Goal: Task Accomplishment & Management: Use online tool/utility

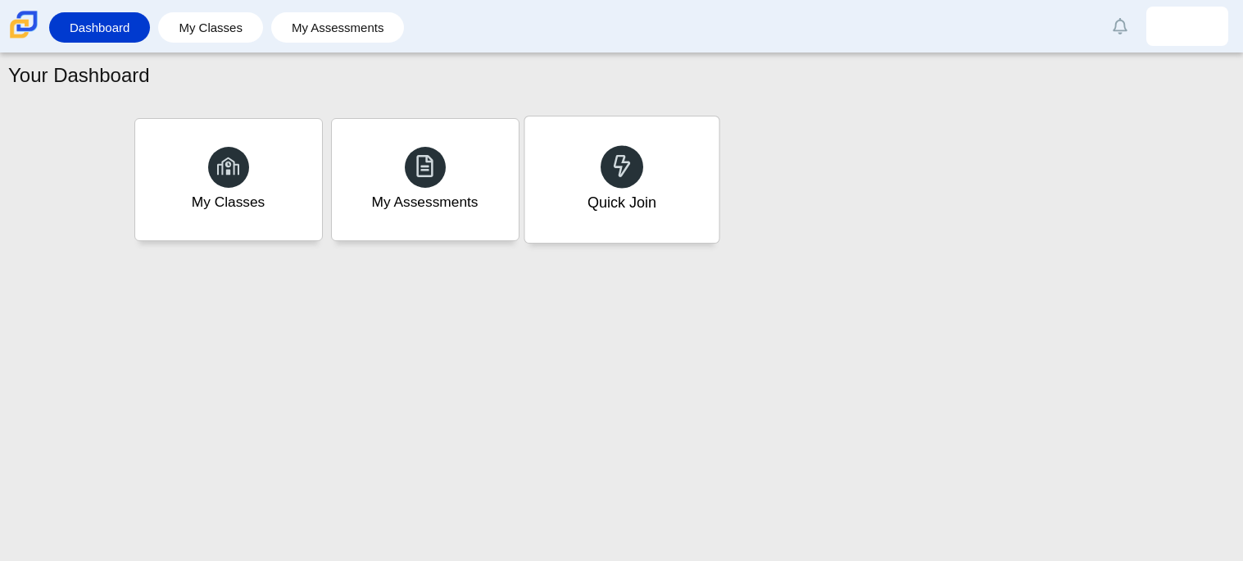
click at [601, 168] on div at bounding box center [622, 166] width 43 height 43
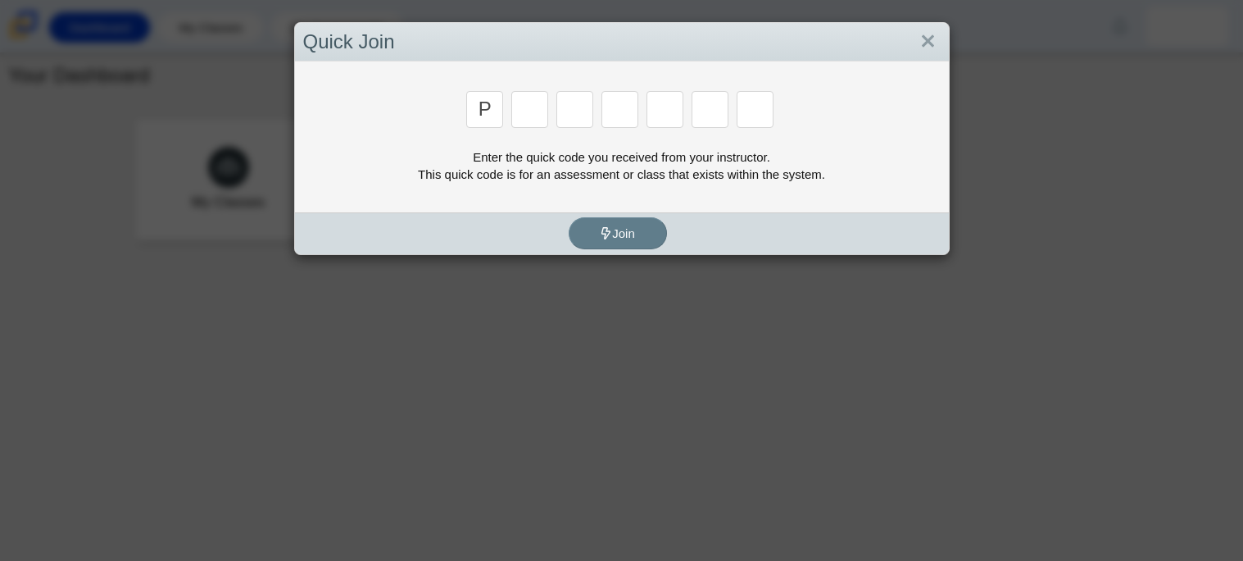
type input "p"
type input "2"
type input "p"
type input "b"
type input "t"
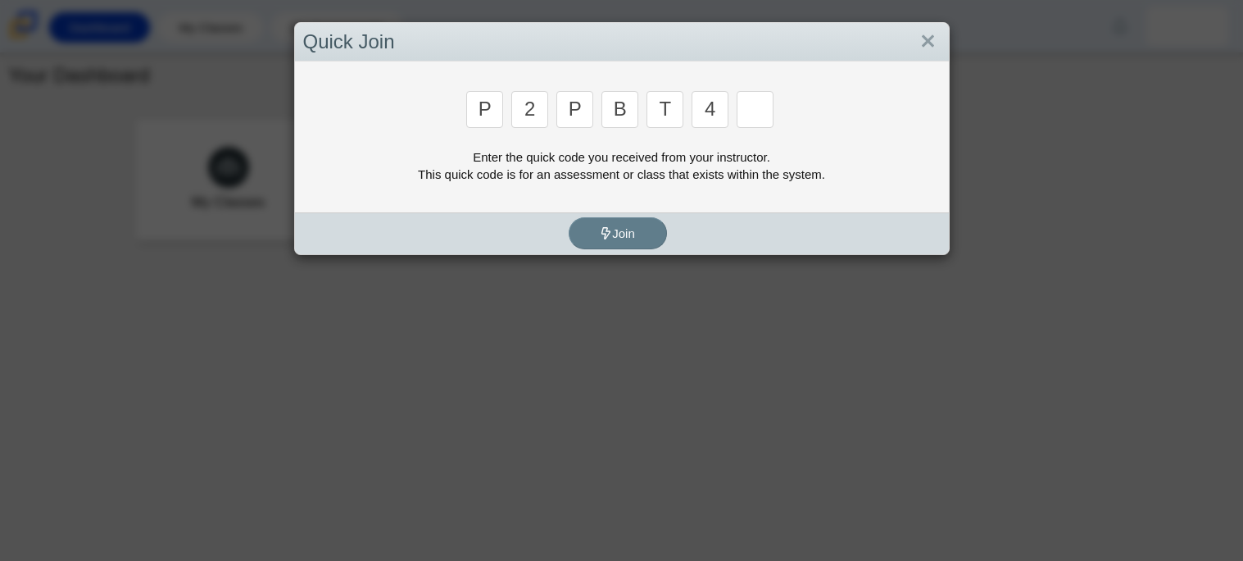
type input "4"
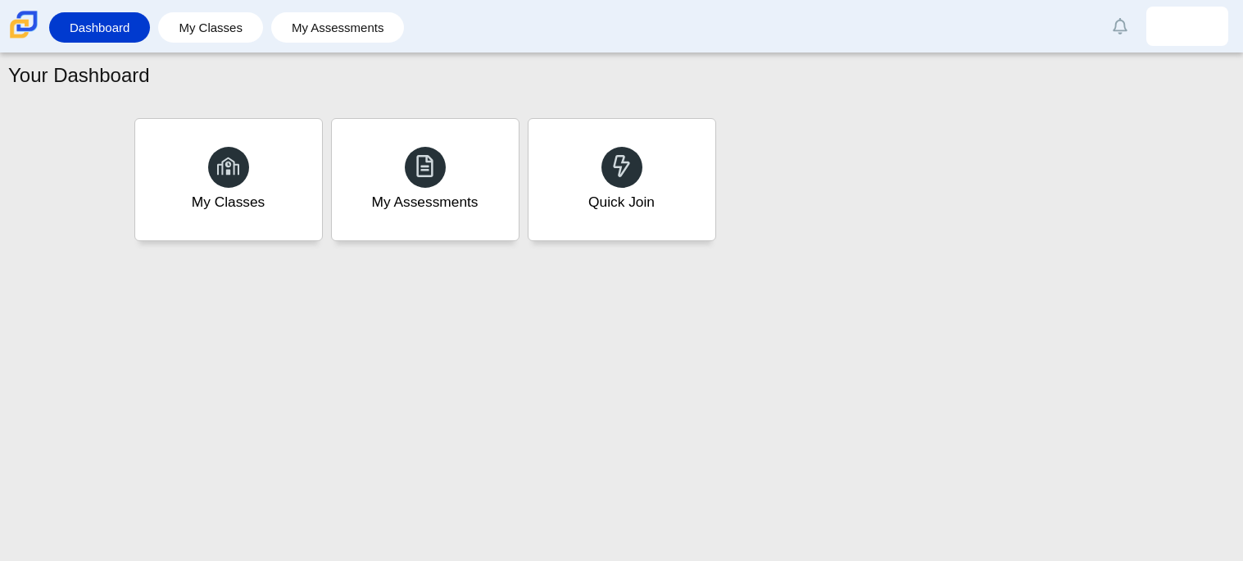
type input "9"
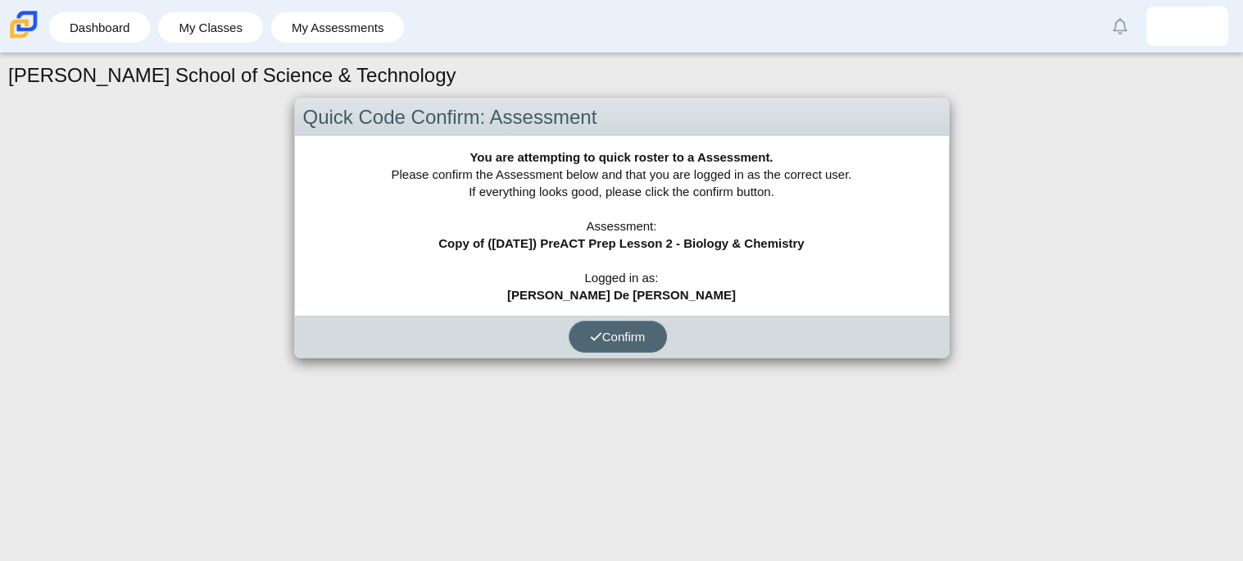
click at [639, 330] on span "Confirm" at bounding box center [618, 337] width 56 height 14
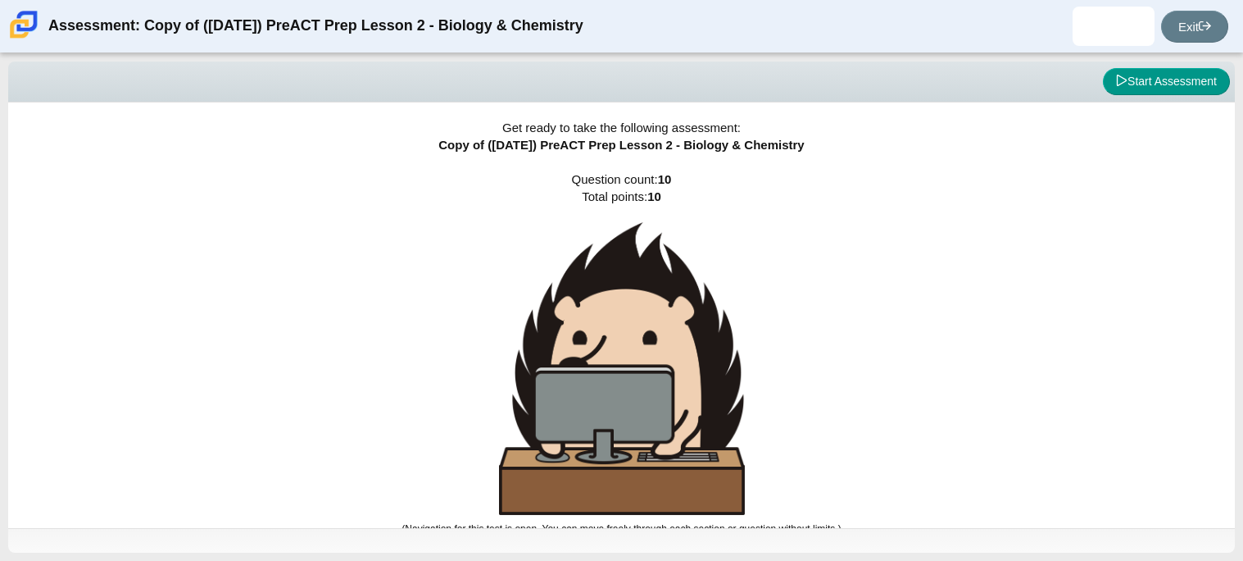
scroll to position [9, 0]
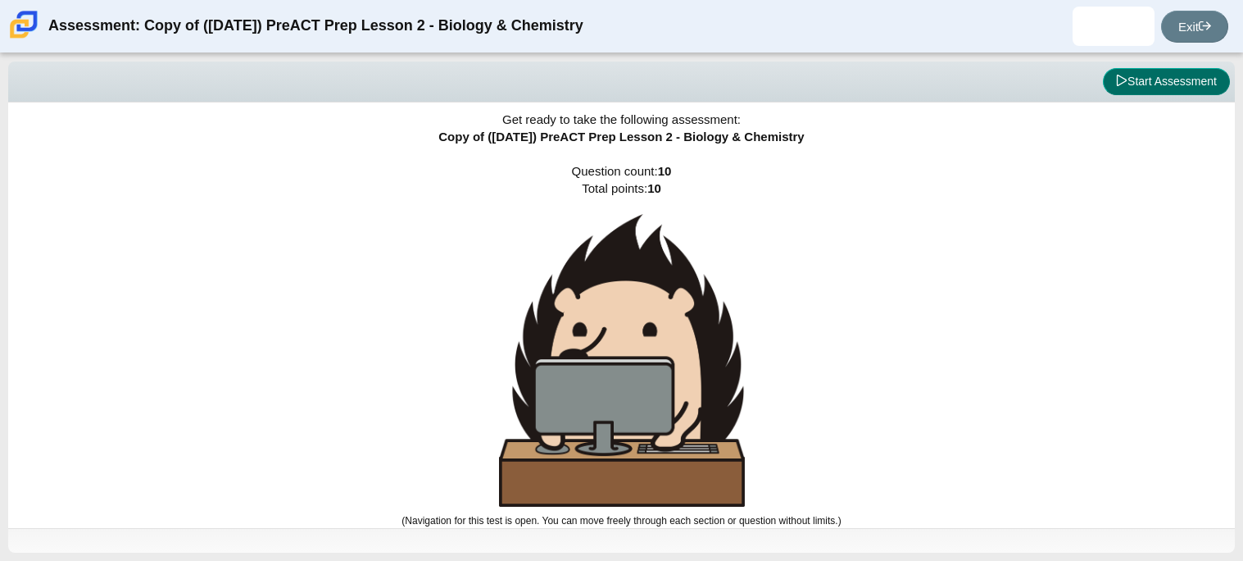
click at [1153, 86] on button "Start Assessment" at bounding box center [1166, 82] width 127 height 28
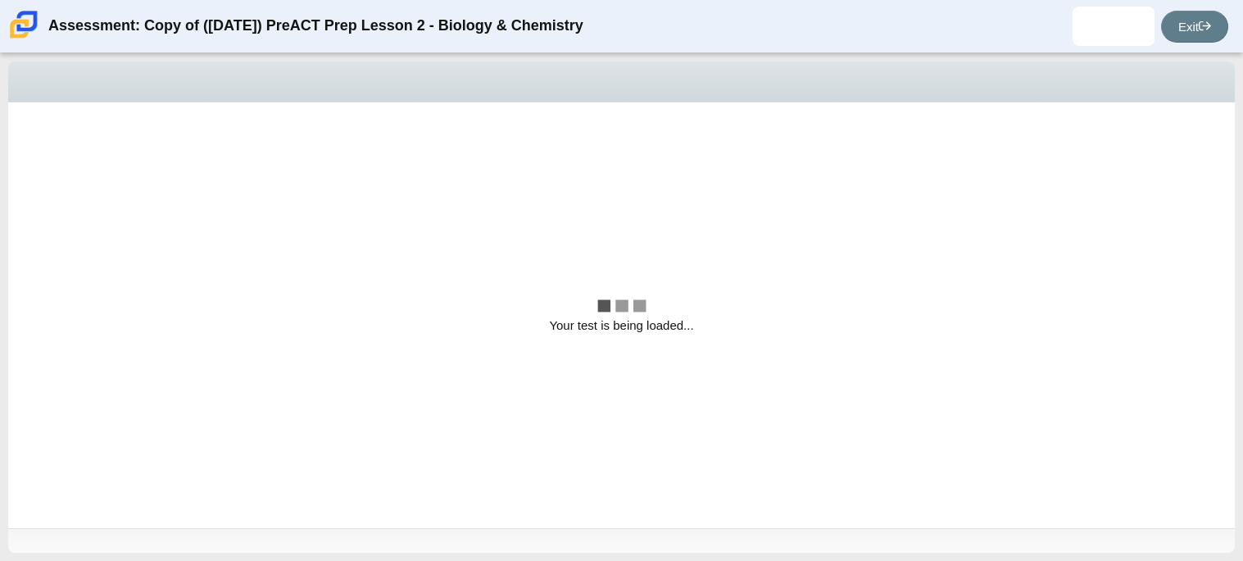
scroll to position [0, 0]
select select "88c27e0d-eae0-4ba9-ac20-9160ce6547ef"
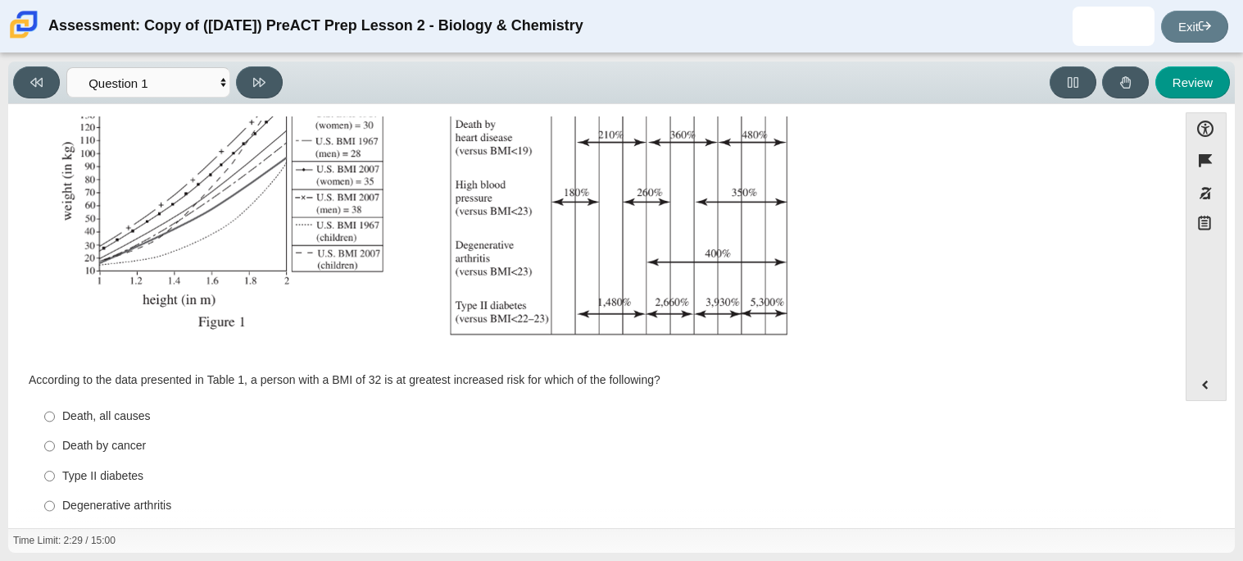
scroll to position [348, 0]
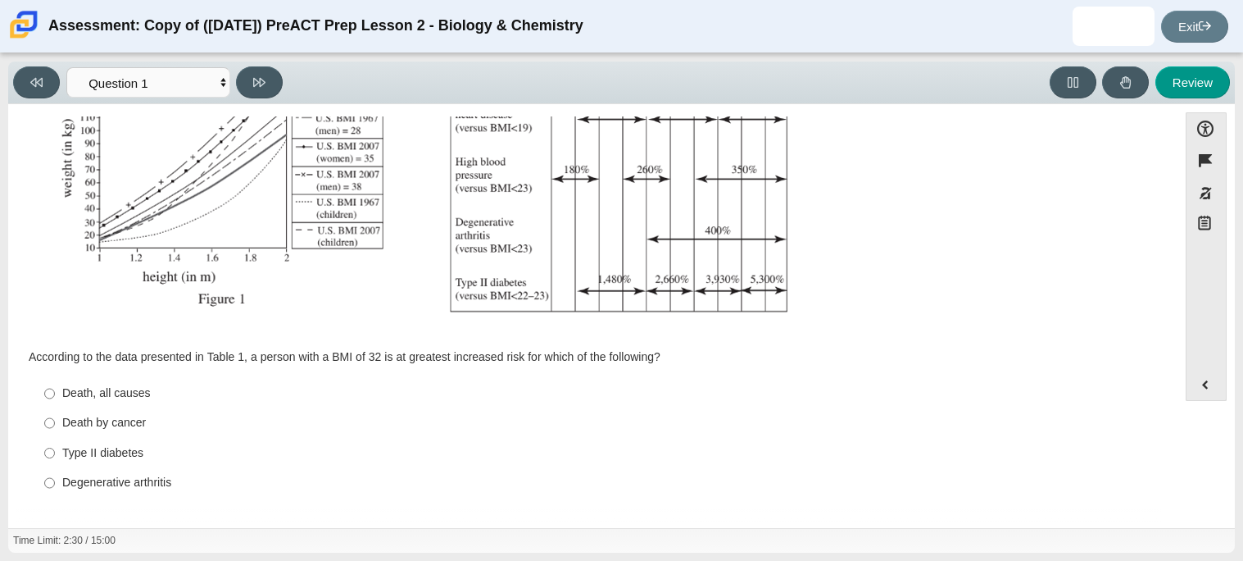
click at [54, 458] on label "Type II [MEDICAL_DATA] II [MEDICAL_DATA]" at bounding box center [594, 453] width 1123 height 30
click at [54, 458] on input "Type II [MEDICAL_DATA] II [MEDICAL_DATA]" at bounding box center [49, 453] width 11 height 30
radio input "true"
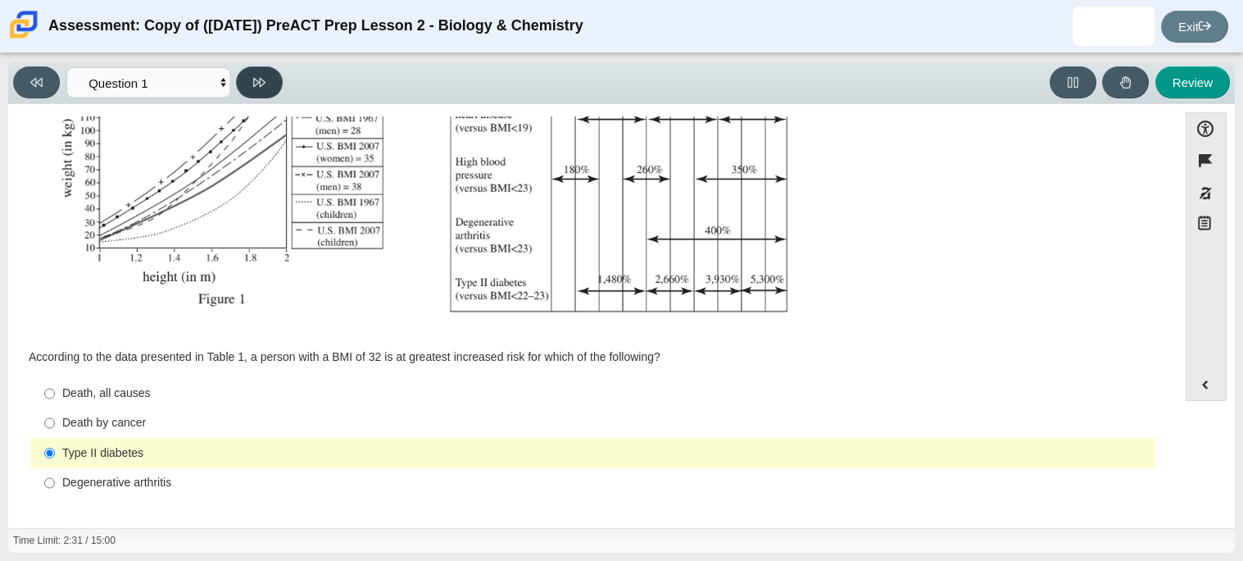
click at [247, 83] on button at bounding box center [259, 82] width 47 height 32
select select "f31ee183-ab53-48c9-9374-3a18949ab500"
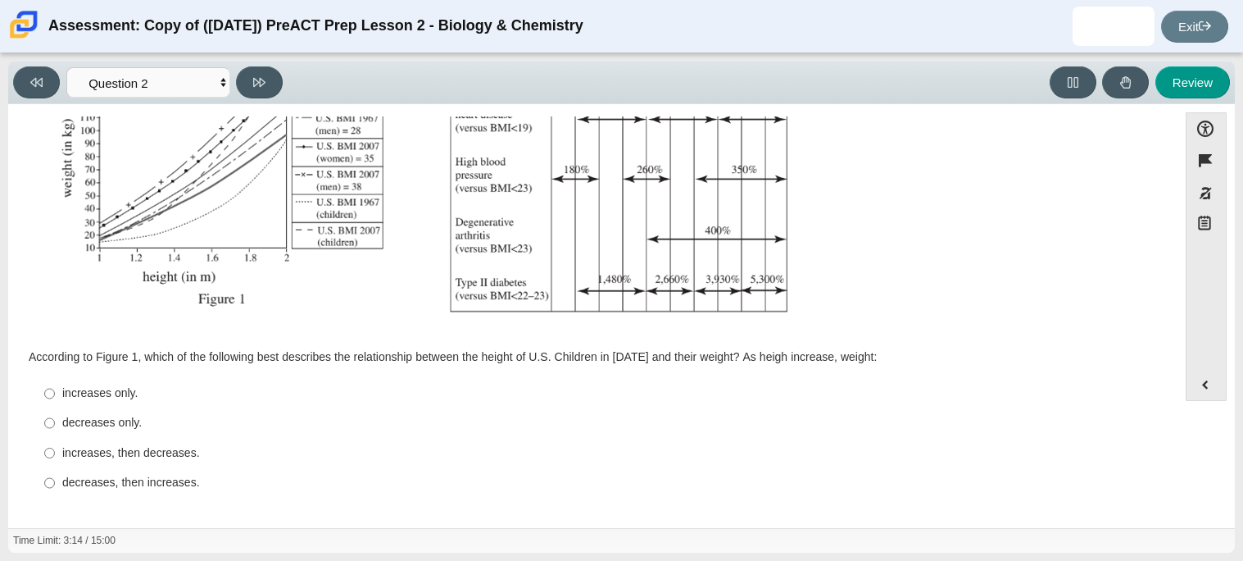
click at [120, 475] on div "decreases, then increases." at bounding box center [605, 483] width 1087 height 16
click at [55, 475] on input "decreases, then increases. decreases, then increases." at bounding box center [49, 483] width 11 height 30
radio input "true"
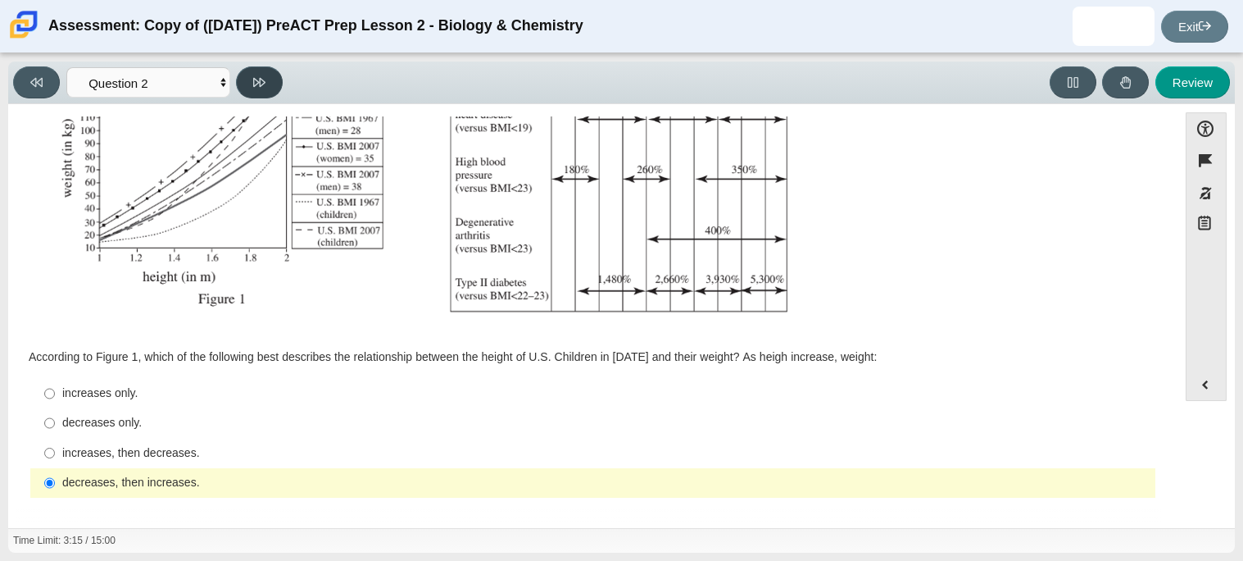
click at [266, 73] on button at bounding box center [259, 82] width 47 height 32
select select "45e82964-709e-4180-9336-970e18221224"
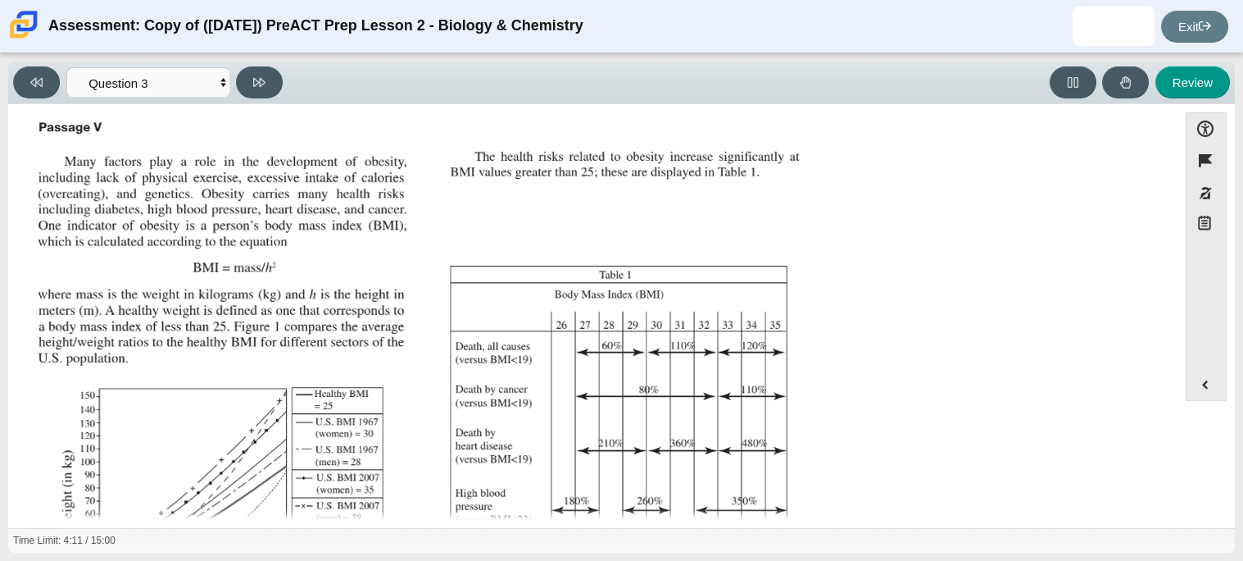
scroll to position [365, 0]
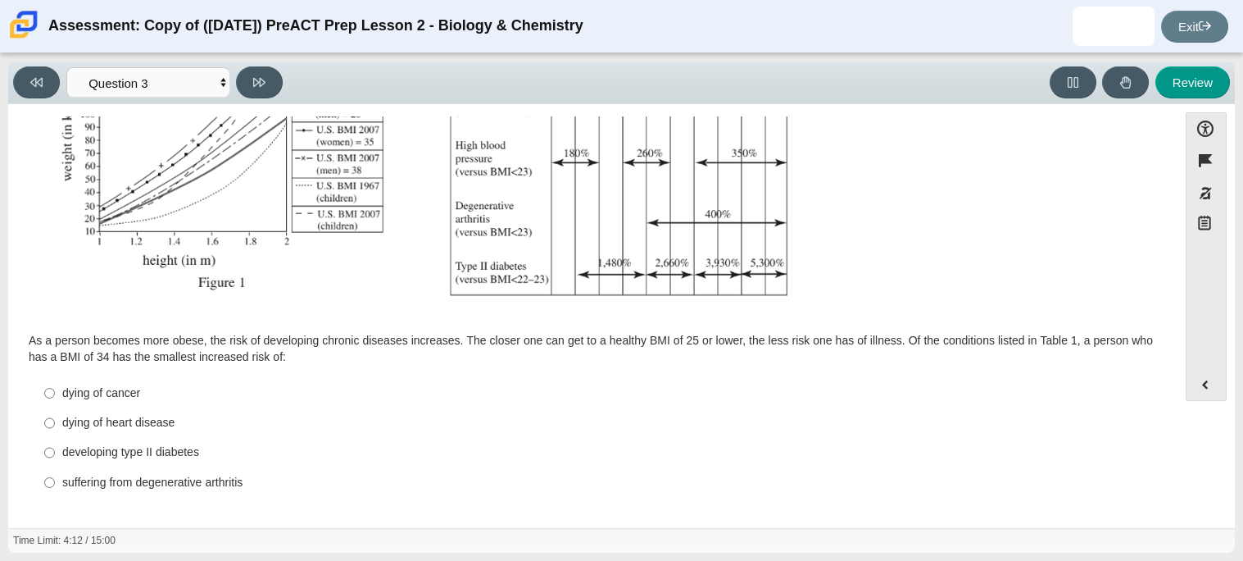
click at [42, 401] on label "dying of [MEDICAL_DATA] dying of [MEDICAL_DATA]" at bounding box center [594, 393] width 1123 height 30
click at [44, 401] on input "dying of [MEDICAL_DATA] dying of [MEDICAL_DATA]" at bounding box center [49, 393] width 11 height 30
radio input "true"
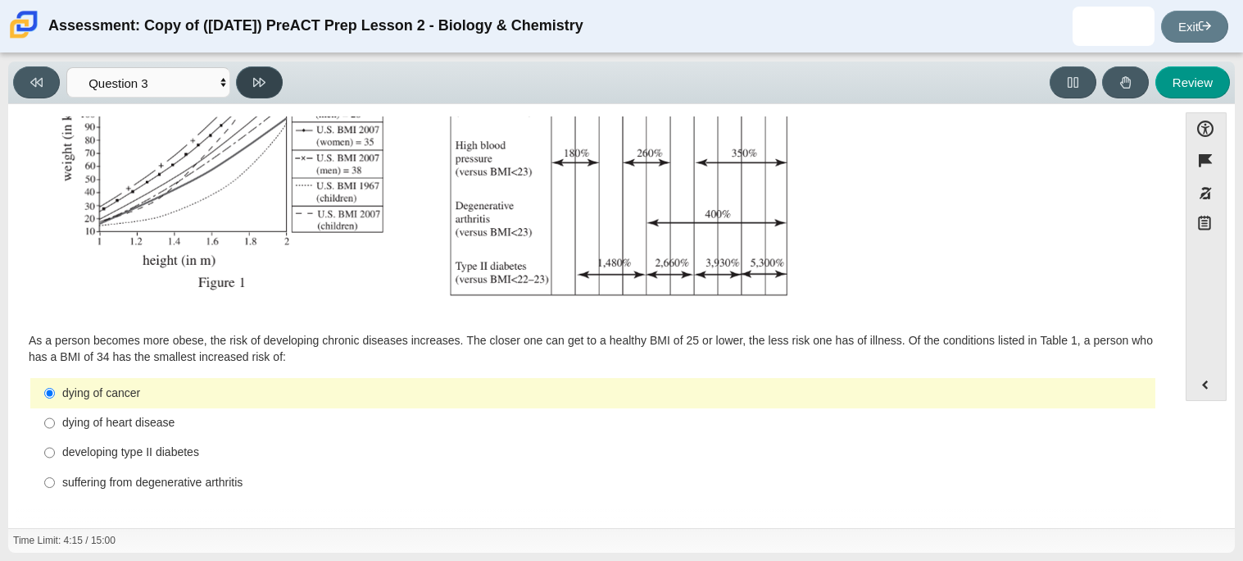
click at [263, 76] on icon at bounding box center [259, 82] width 12 height 12
select select "71dcacfe-cf8b-4cdc-be22-b82c8aec5da2"
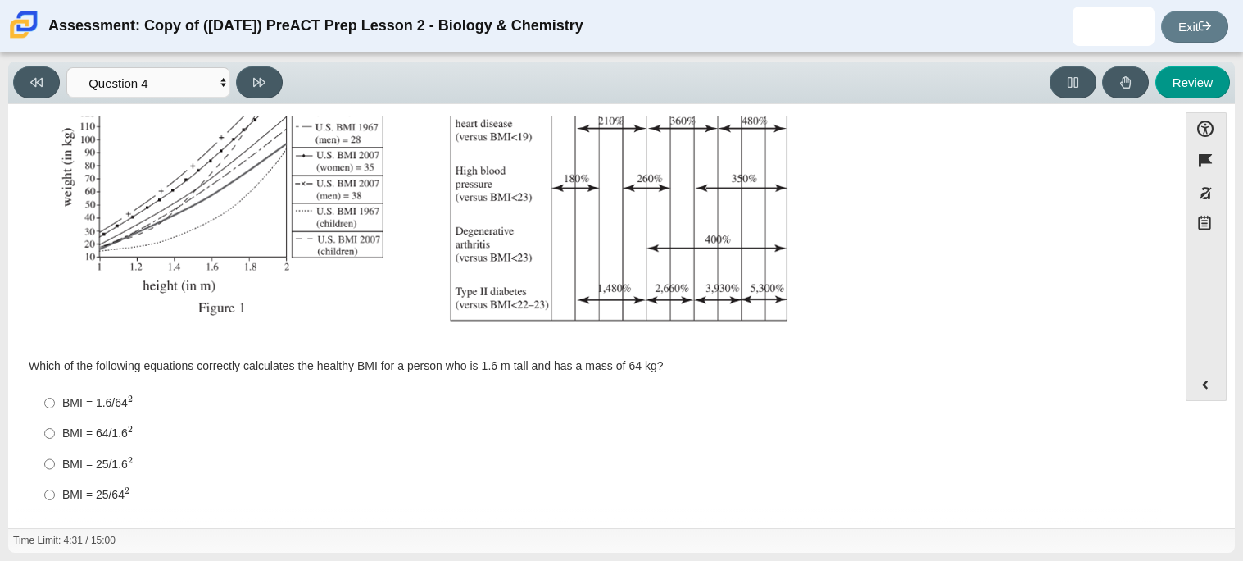
scroll to position [339, 0]
click at [131, 407] on mjx-math "Assessment items" at bounding box center [130, 401] width 5 height 13
click at [55, 407] on input "BMI = 1.6/64 2 BMI = 1.6/642" at bounding box center [49, 404] width 11 height 30
radio input "true"
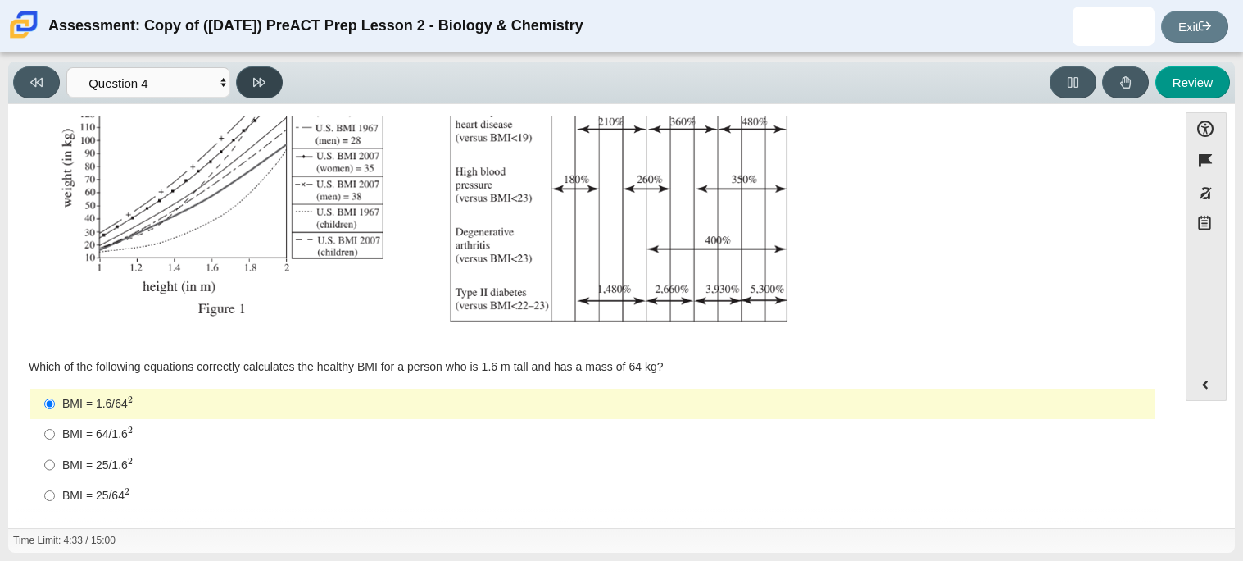
click at [270, 84] on button at bounding box center [259, 82] width 47 height 32
select select "c6558c8b-086a-4b4c-b582-9428309971ba"
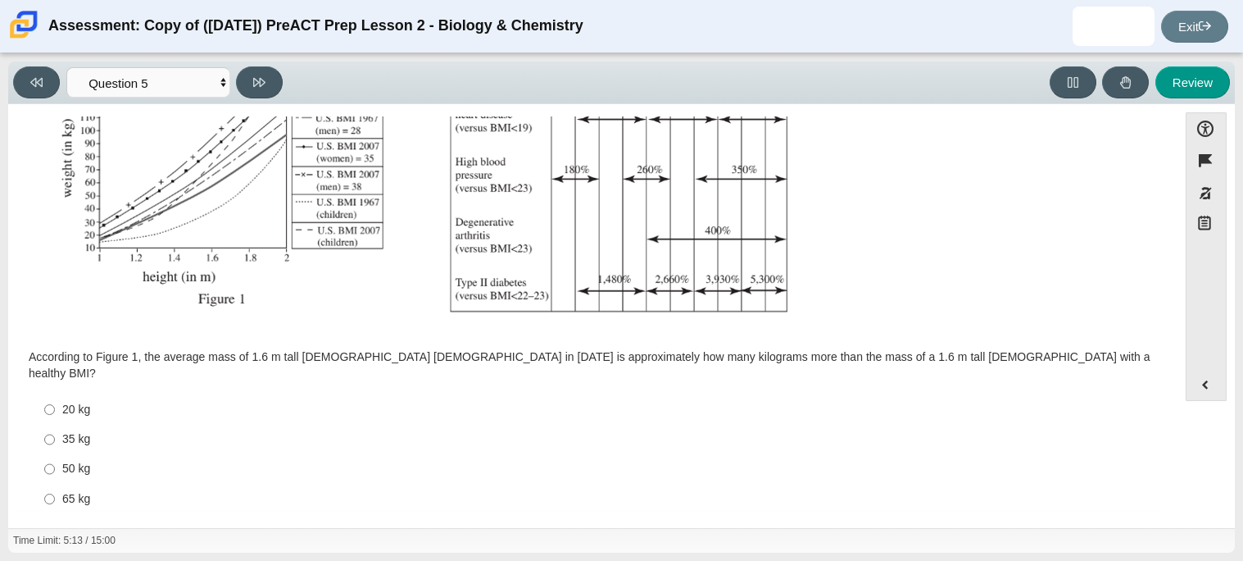
scroll to position [343, 0]
